Goal: Check status: Check status

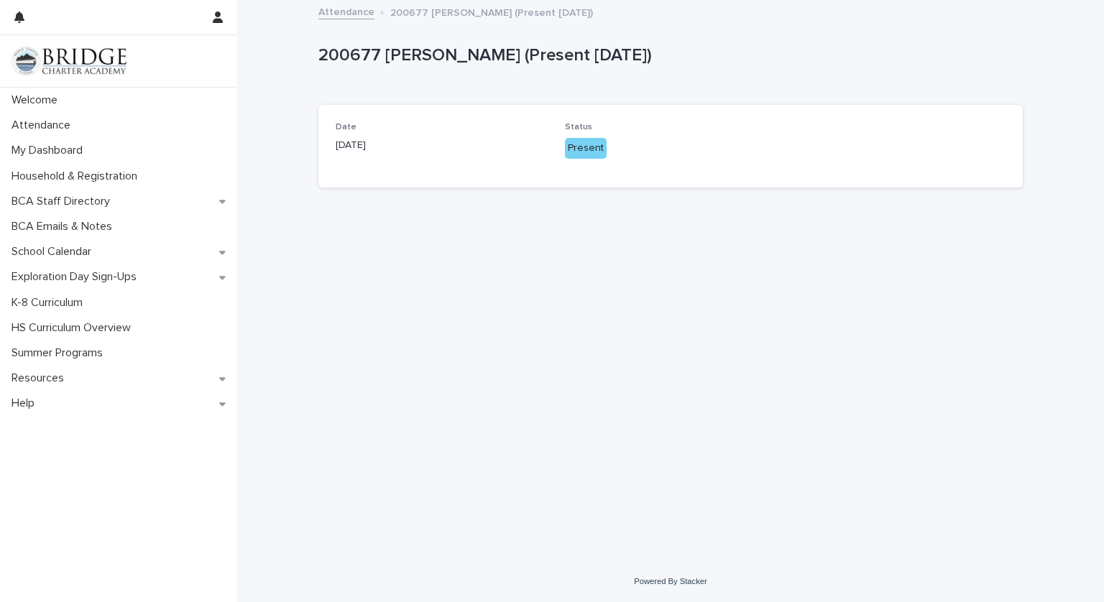
click at [588, 138] on div "Present" at bounding box center [586, 148] width 42 height 21
click at [589, 149] on div "Present" at bounding box center [586, 148] width 42 height 21
click at [55, 124] on p "Attendance" at bounding box center [44, 126] width 76 height 14
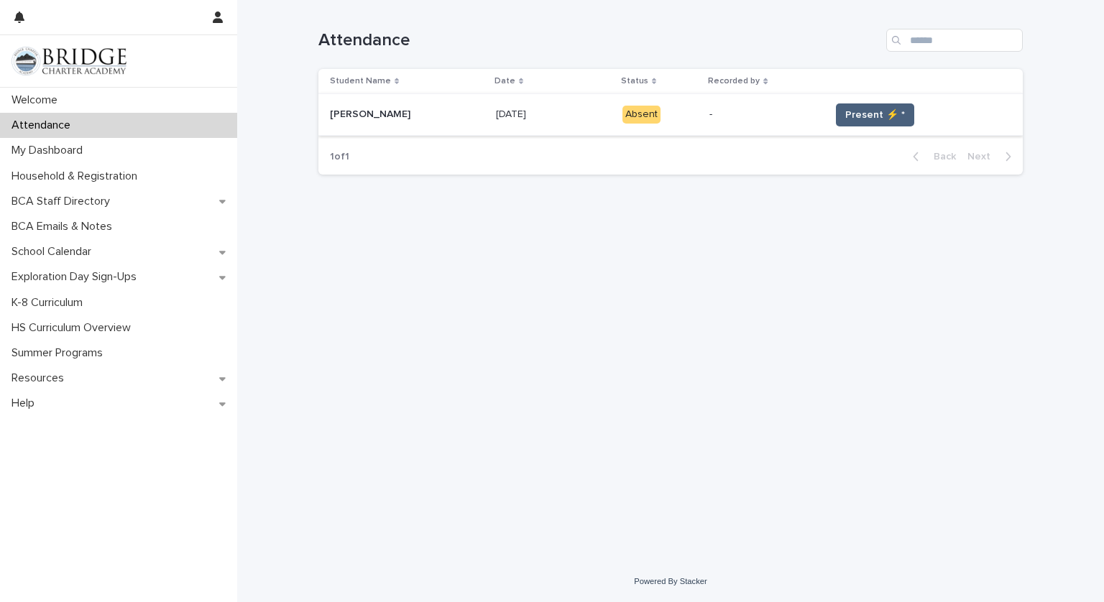
click at [850, 119] on span "Present ⚡ *" at bounding box center [875, 115] width 60 height 14
click at [851, 119] on span "Present ⚡ *" at bounding box center [875, 115] width 60 height 14
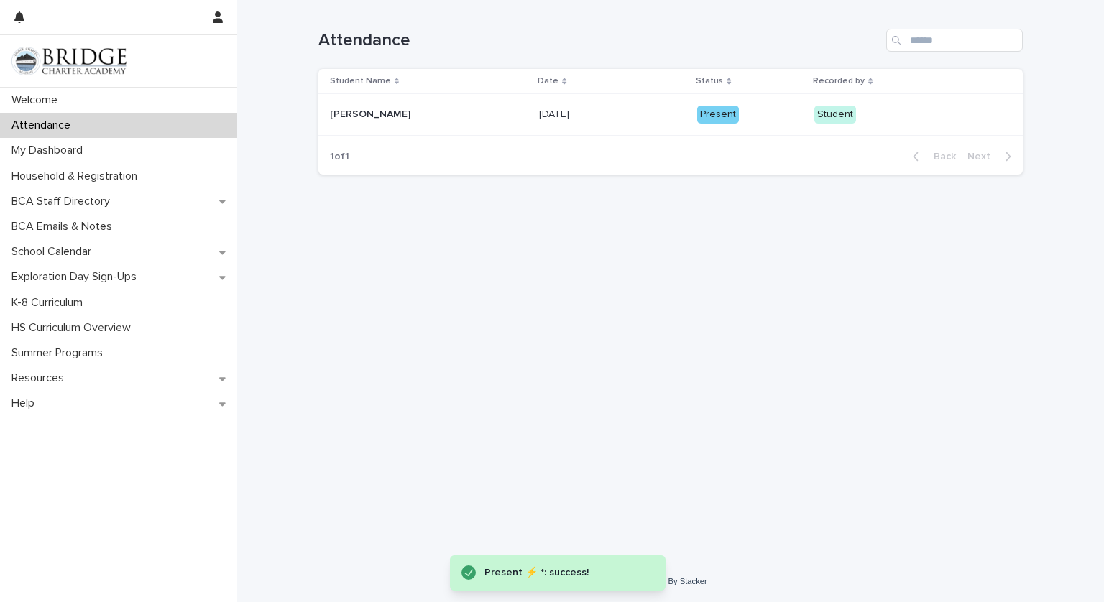
click at [829, 101] on div "Student" at bounding box center [883, 114] width 139 height 29
